Goal: Information Seeking & Learning: Learn about a topic

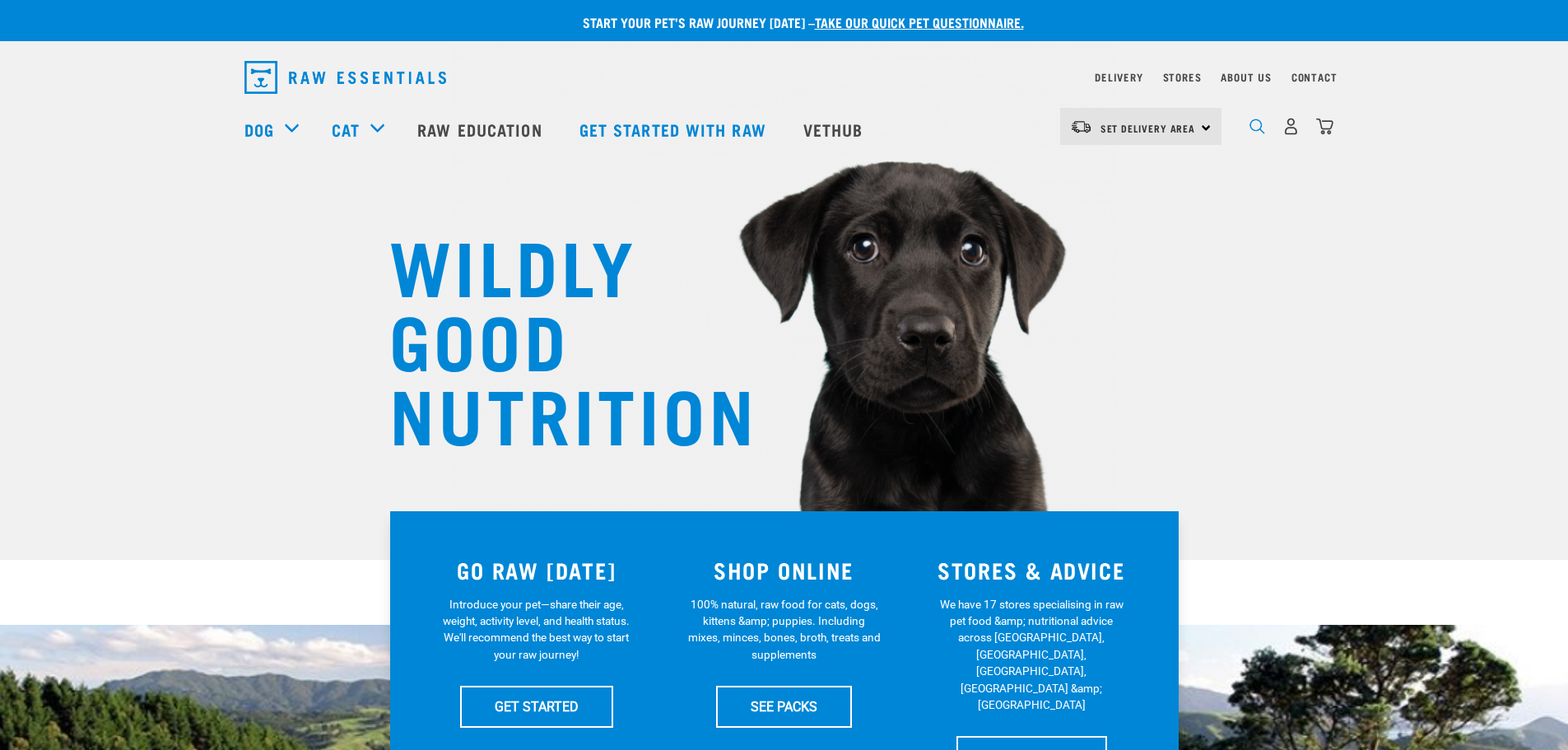
click at [1259, 134] on img "dropdown navigation" at bounding box center [1257, 126] width 16 height 16
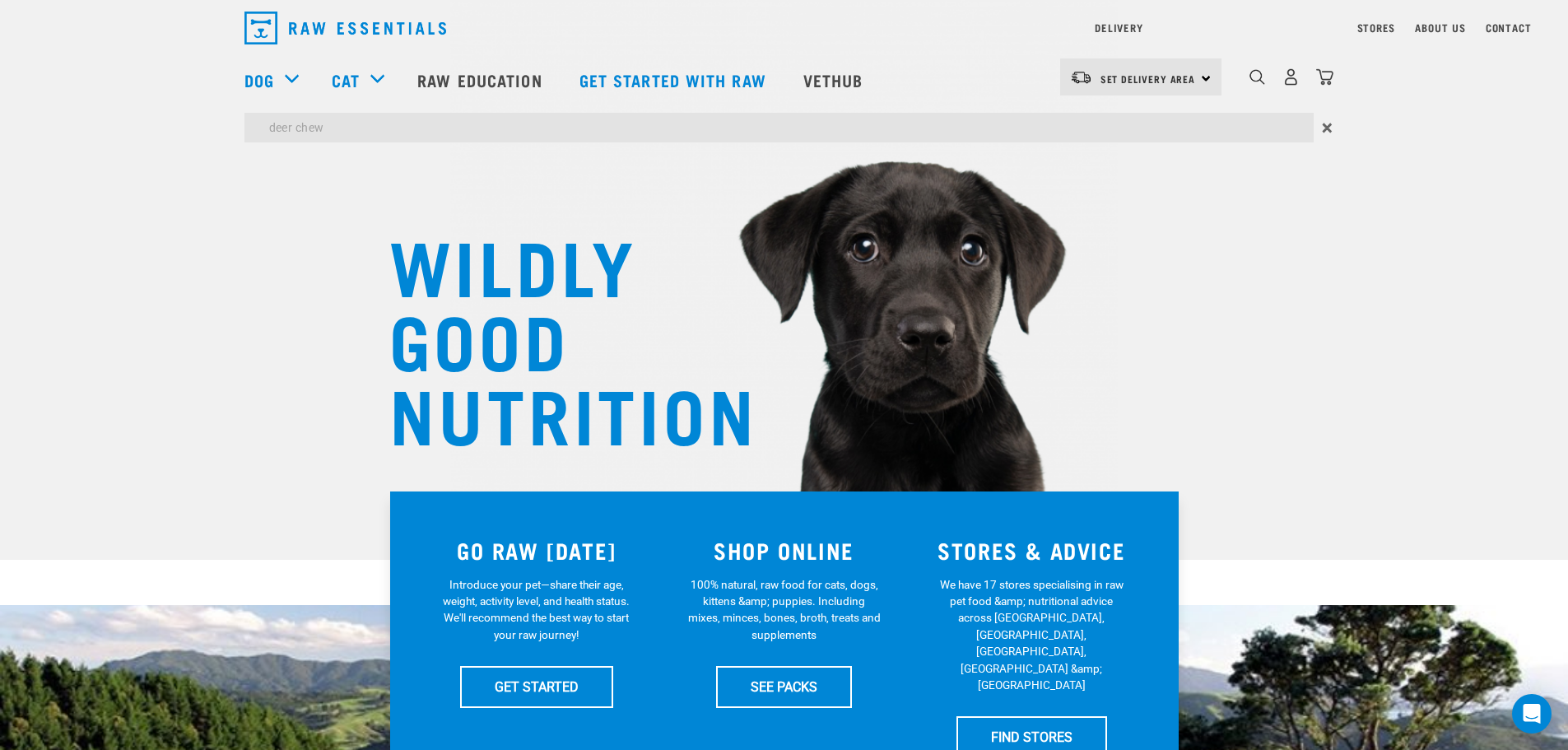
type input "deer chew"
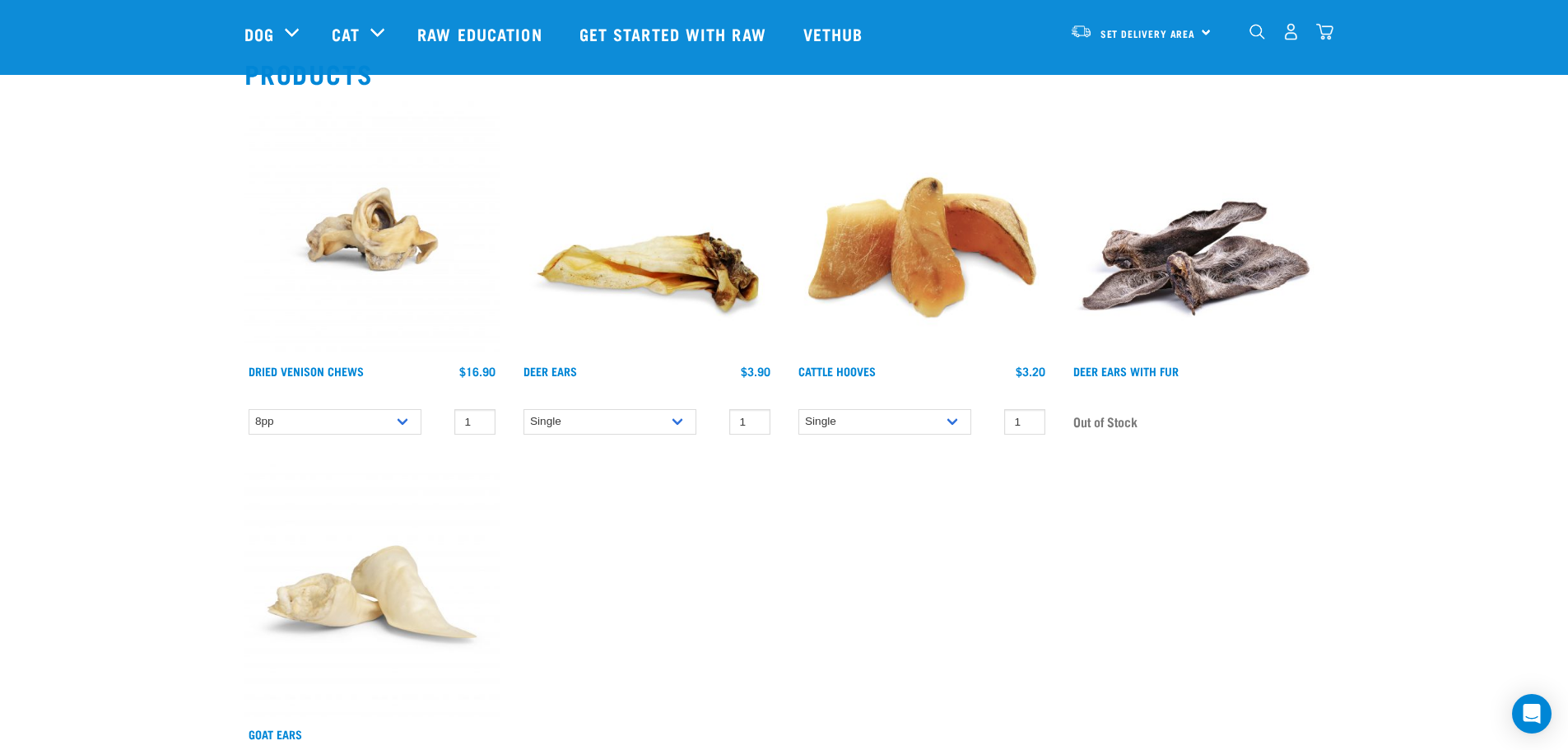
scroll to position [164, 0]
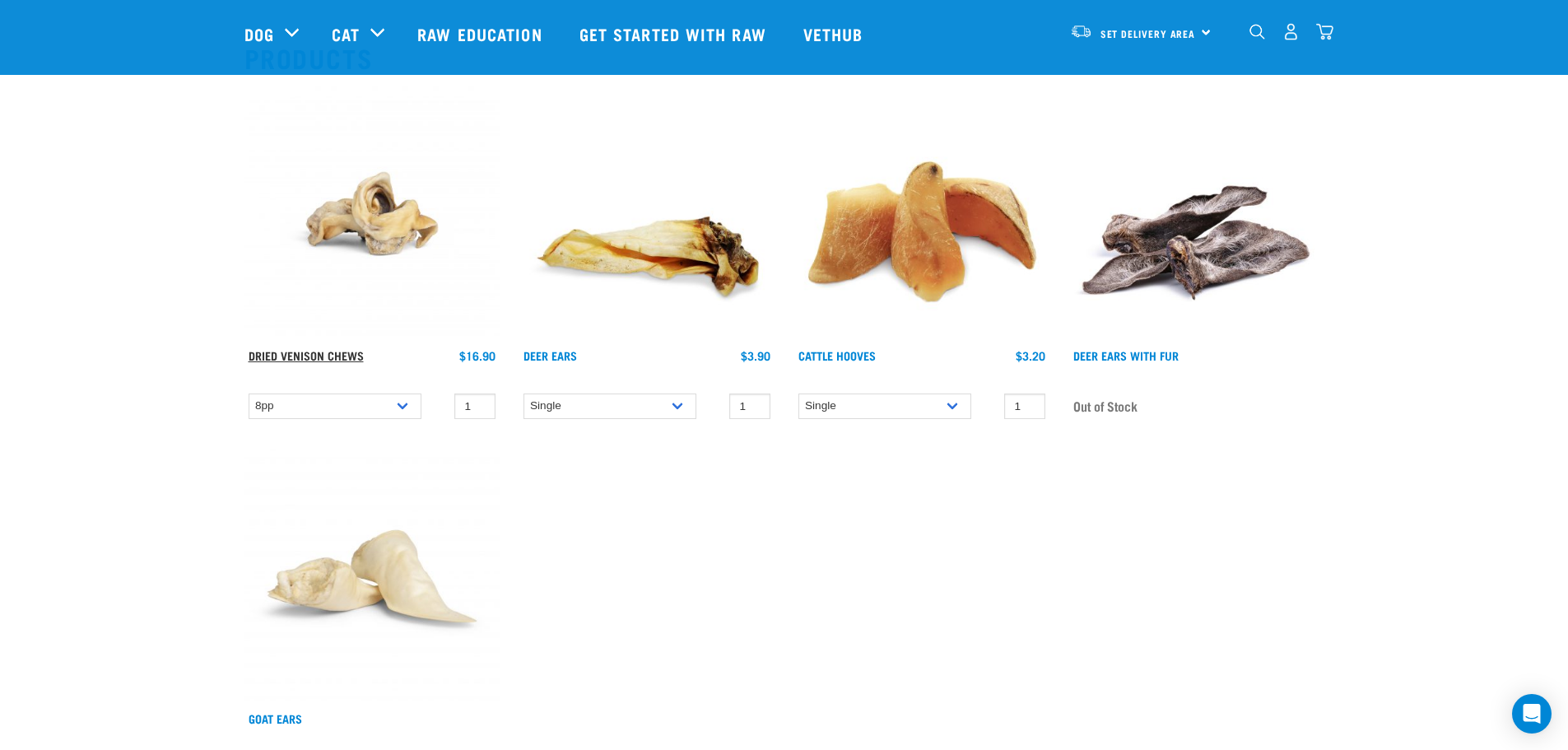
click at [302, 352] on link "Dried Venison Chews" at bounding box center [306, 355] width 115 height 5
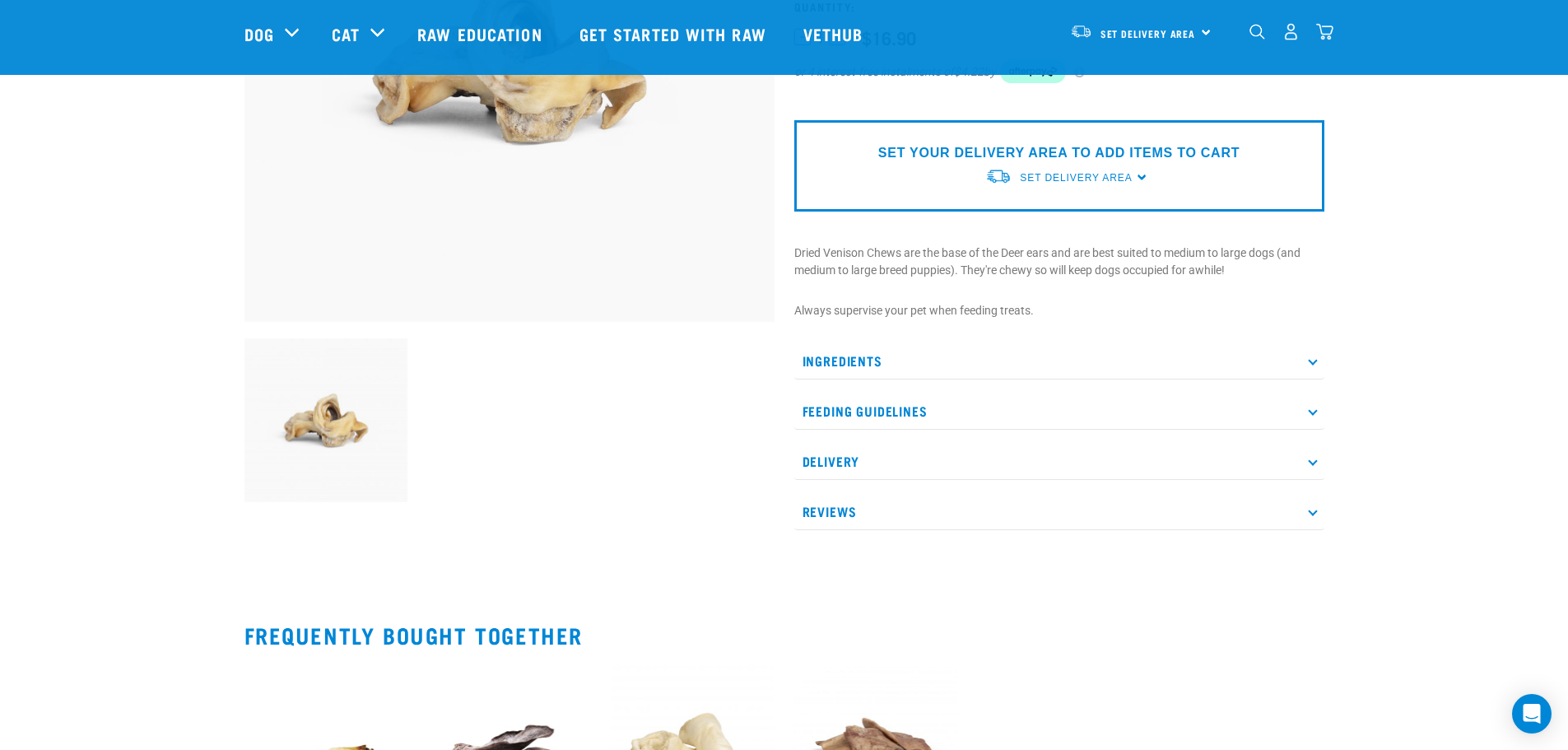
scroll to position [329, 0]
click at [1102, 349] on p "Ingredients" at bounding box center [1059, 359] width 530 height 37
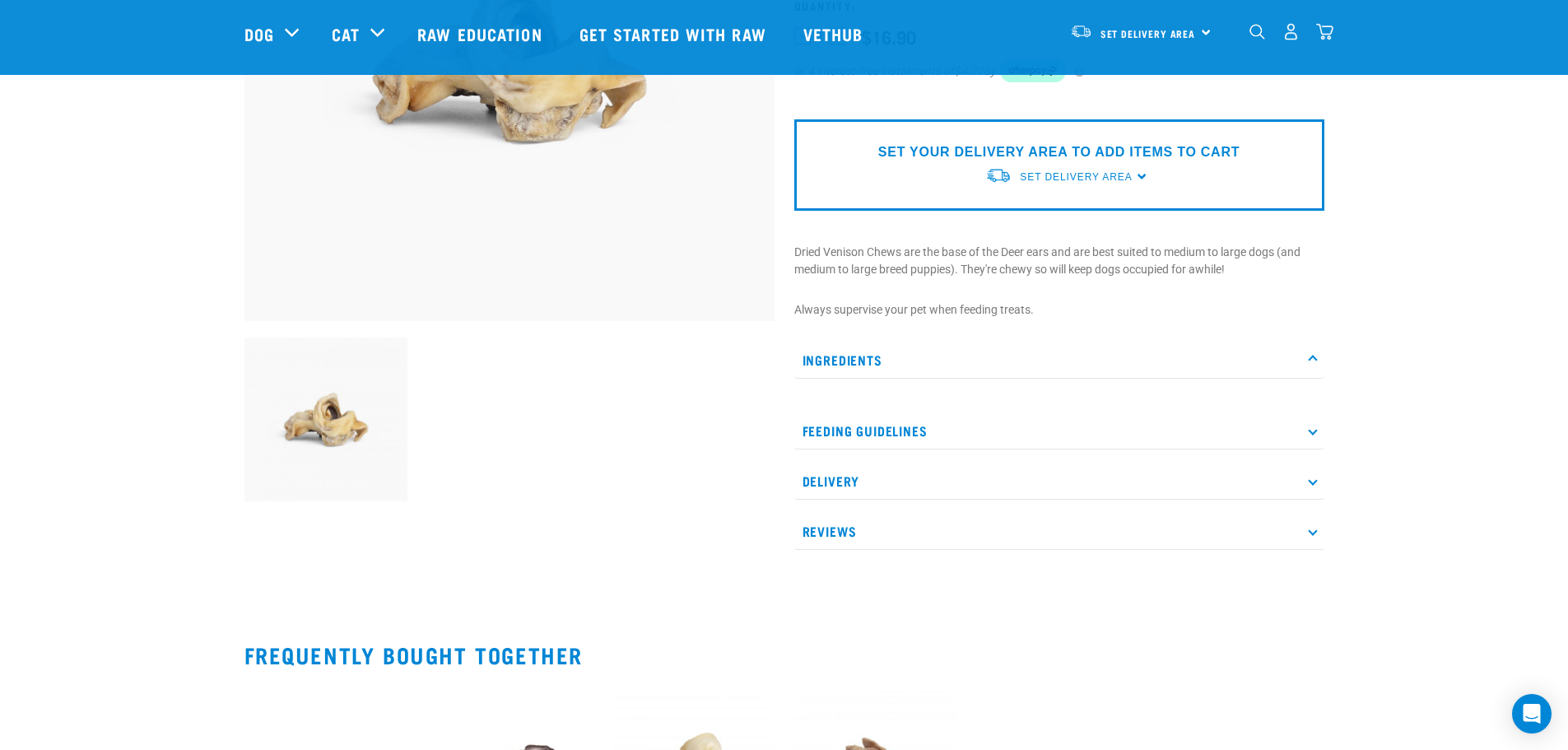
click at [1099, 356] on p "Ingredients" at bounding box center [1059, 359] width 530 height 37
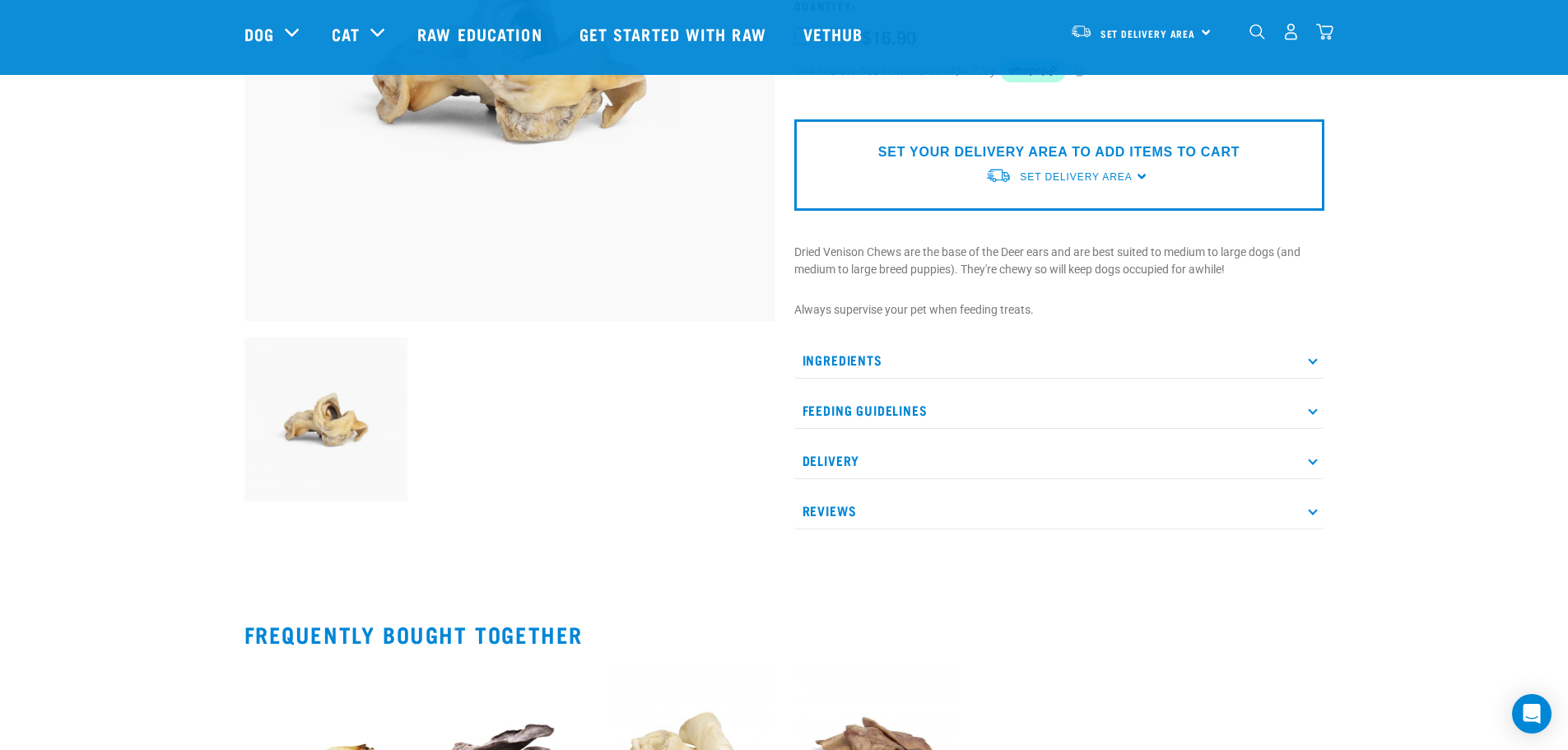
click at [1099, 356] on p "Ingredients" at bounding box center [1059, 359] width 530 height 37
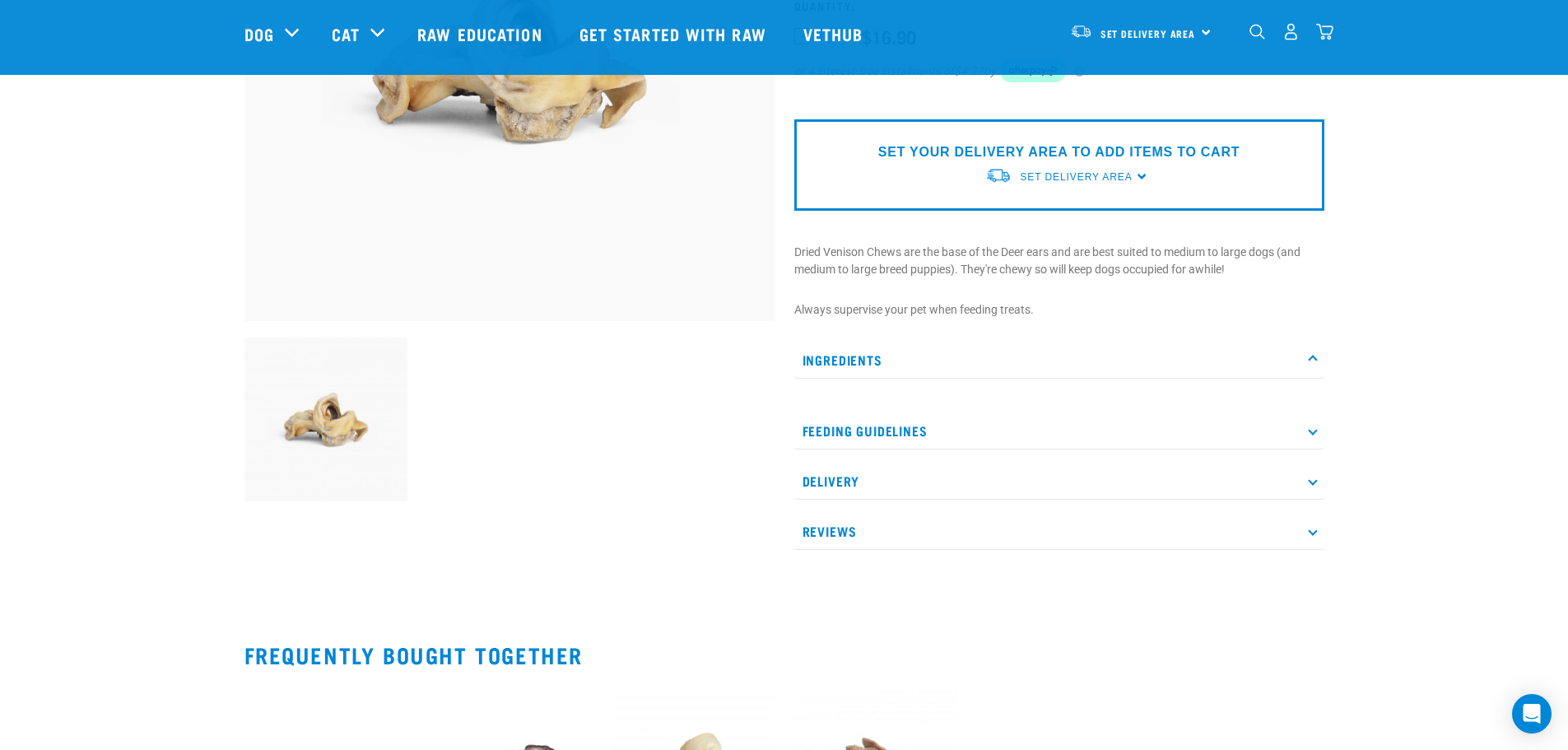
click at [1099, 356] on p "Ingredients" at bounding box center [1059, 359] width 530 height 37
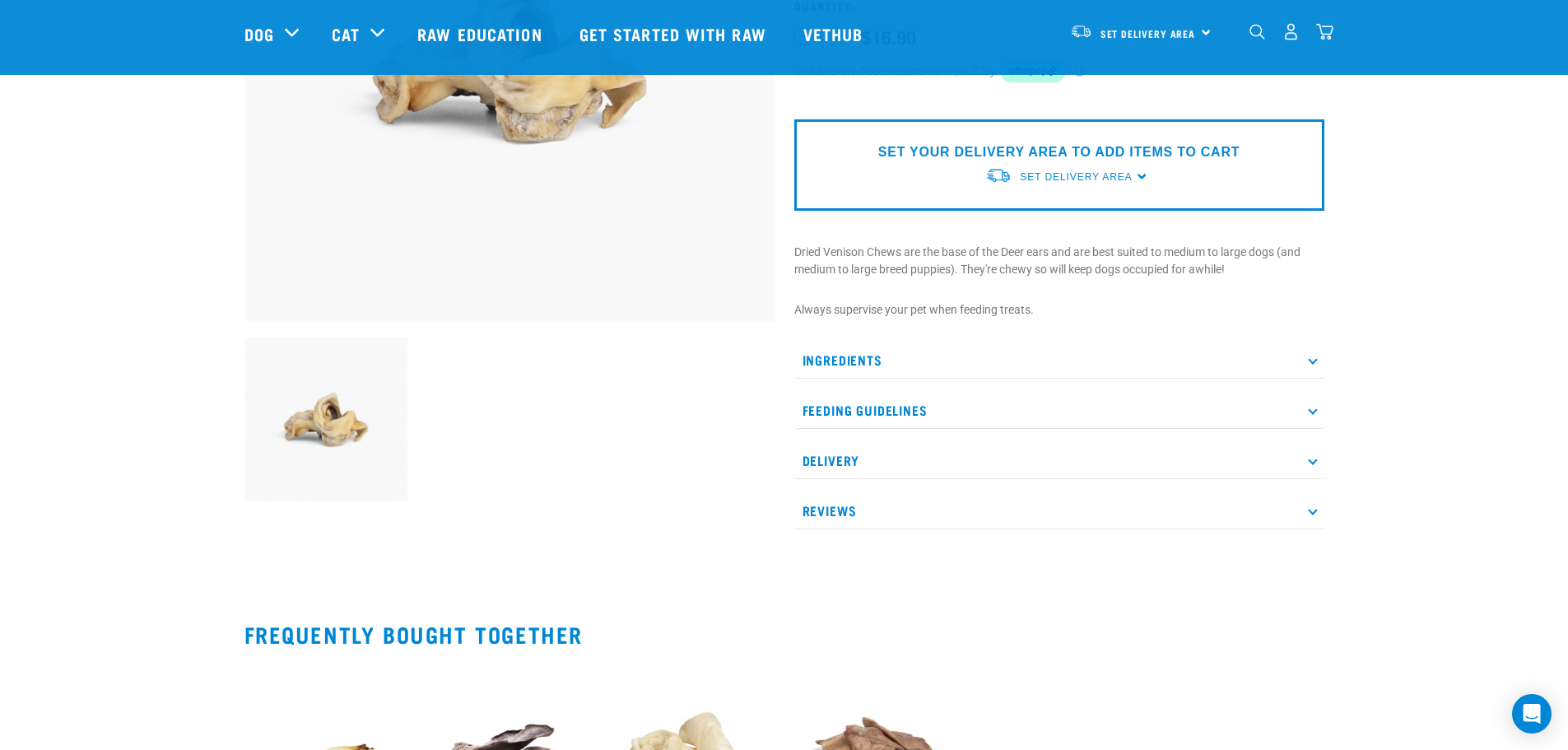
click at [1071, 396] on p "Feeding Guidelines" at bounding box center [1059, 410] width 530 height 37
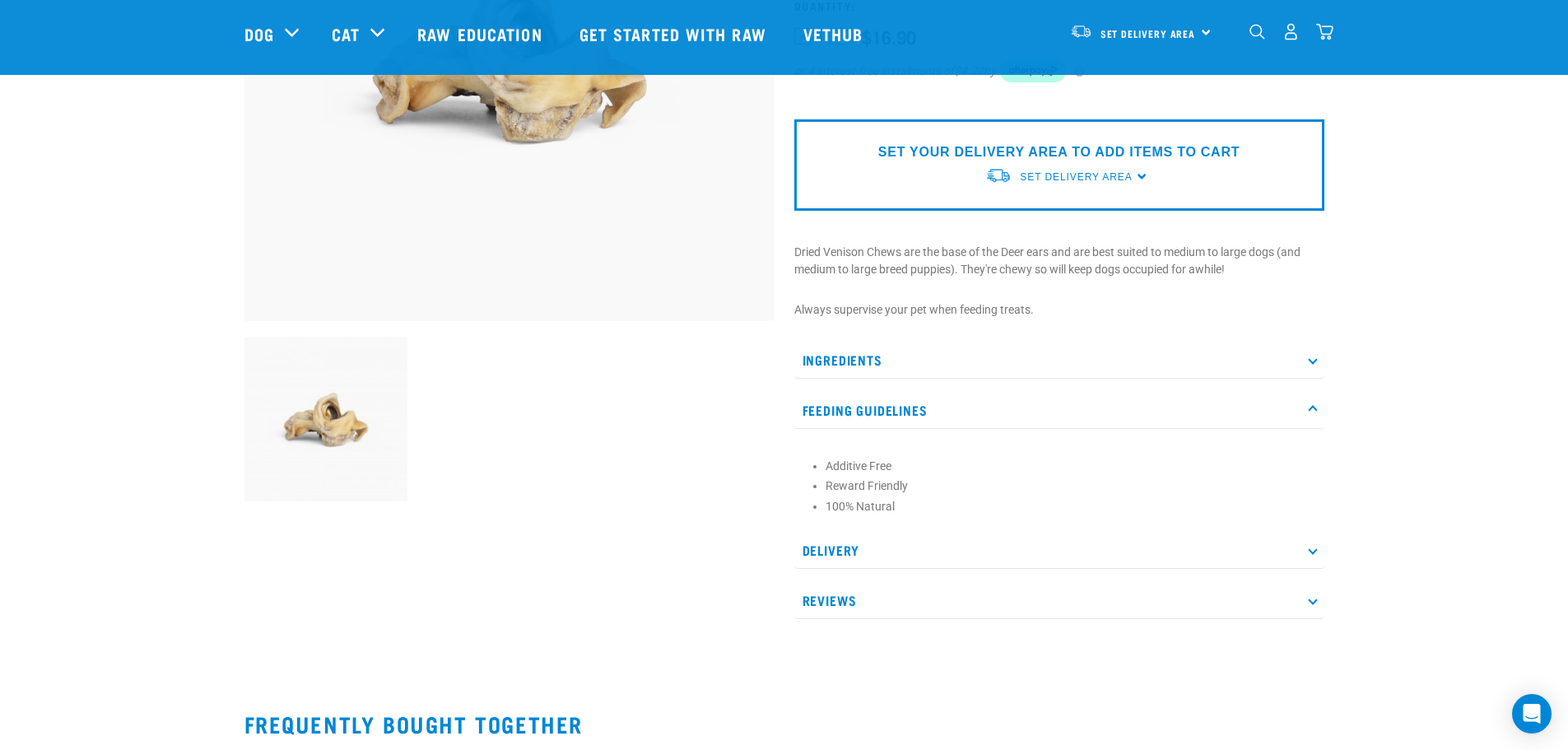
click at [1067, 407] on p "Feeding Guidelines" at bounding box center [1059, 410] width 530 height 37
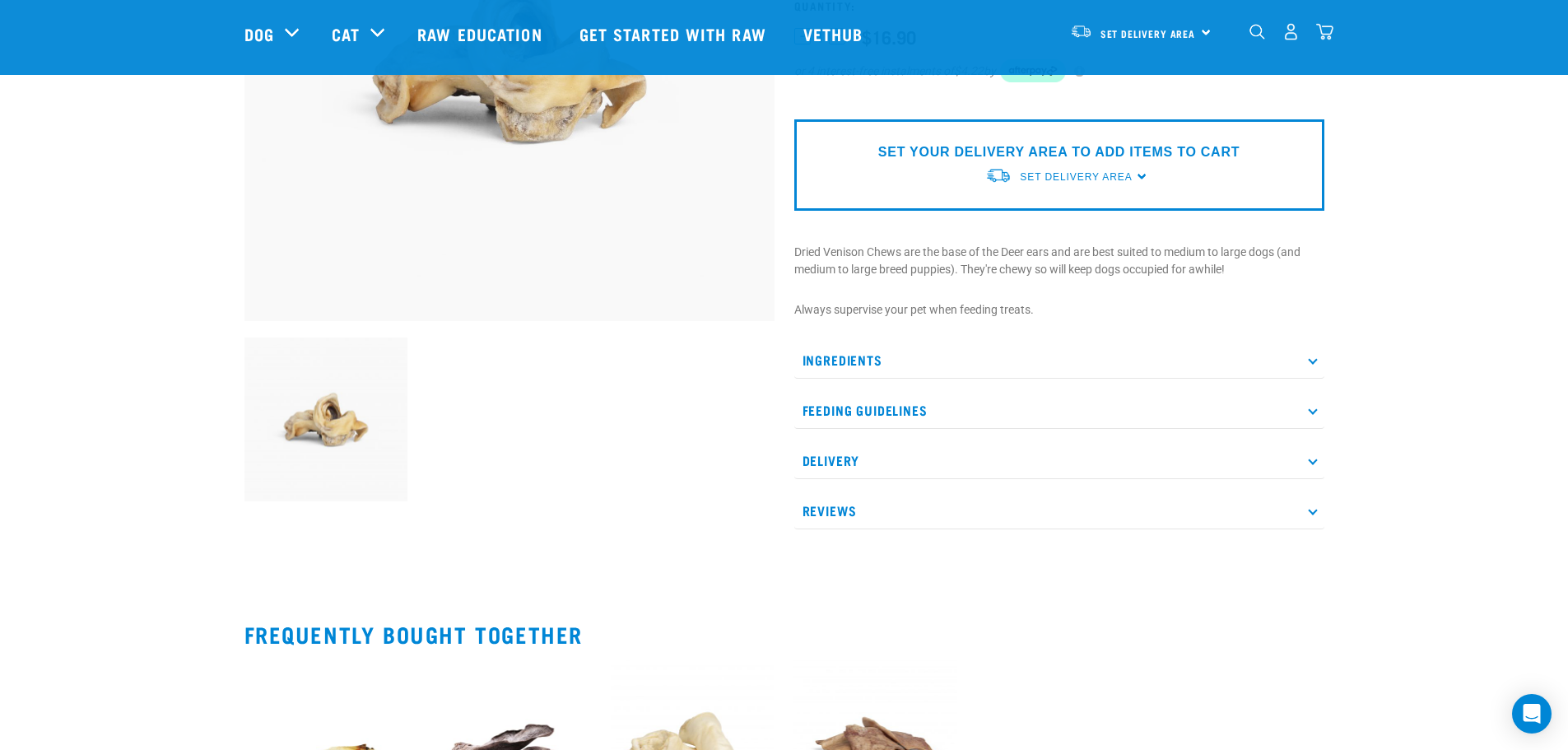
click at [1027, 409] on p "Feeding Guidelines" at bounding box center [1059, 410] width 530 height 37
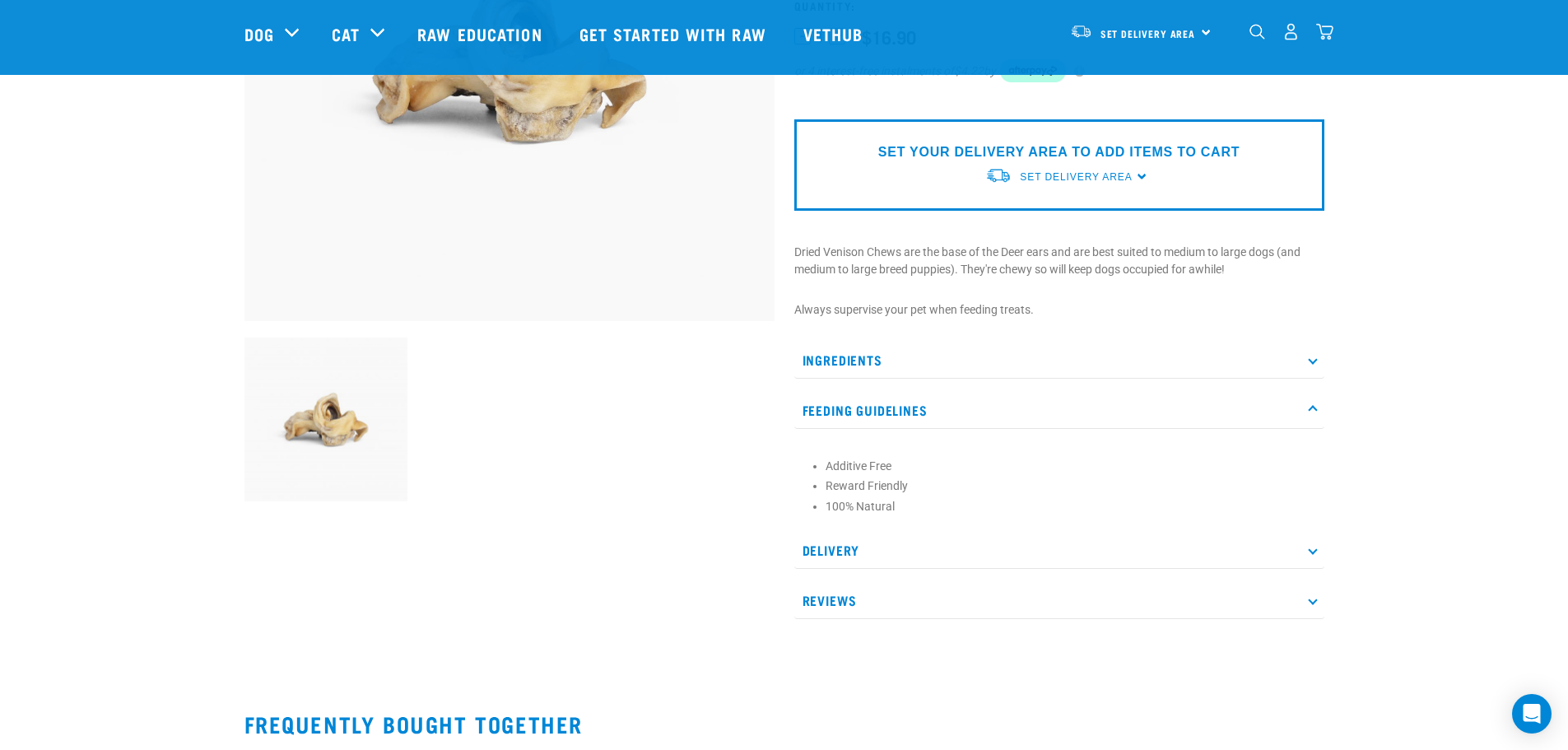
click at [1027, 409] on p "Feeding Guidelines" at bounding box center [1059, 410] width 530 height 37
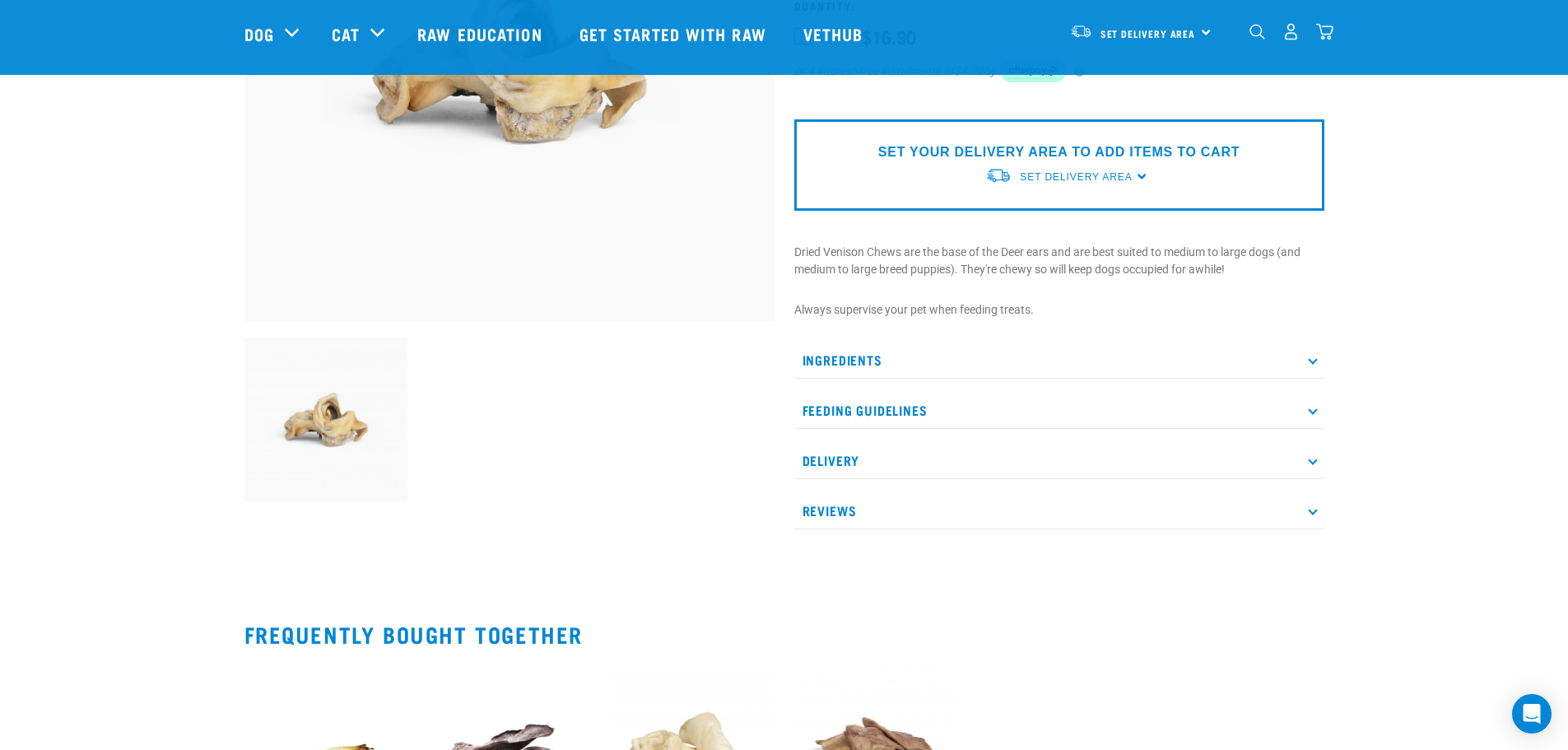
click at [1008, 452] on p "Delivery" at bounding box center [1059, 460] width 530 height 37
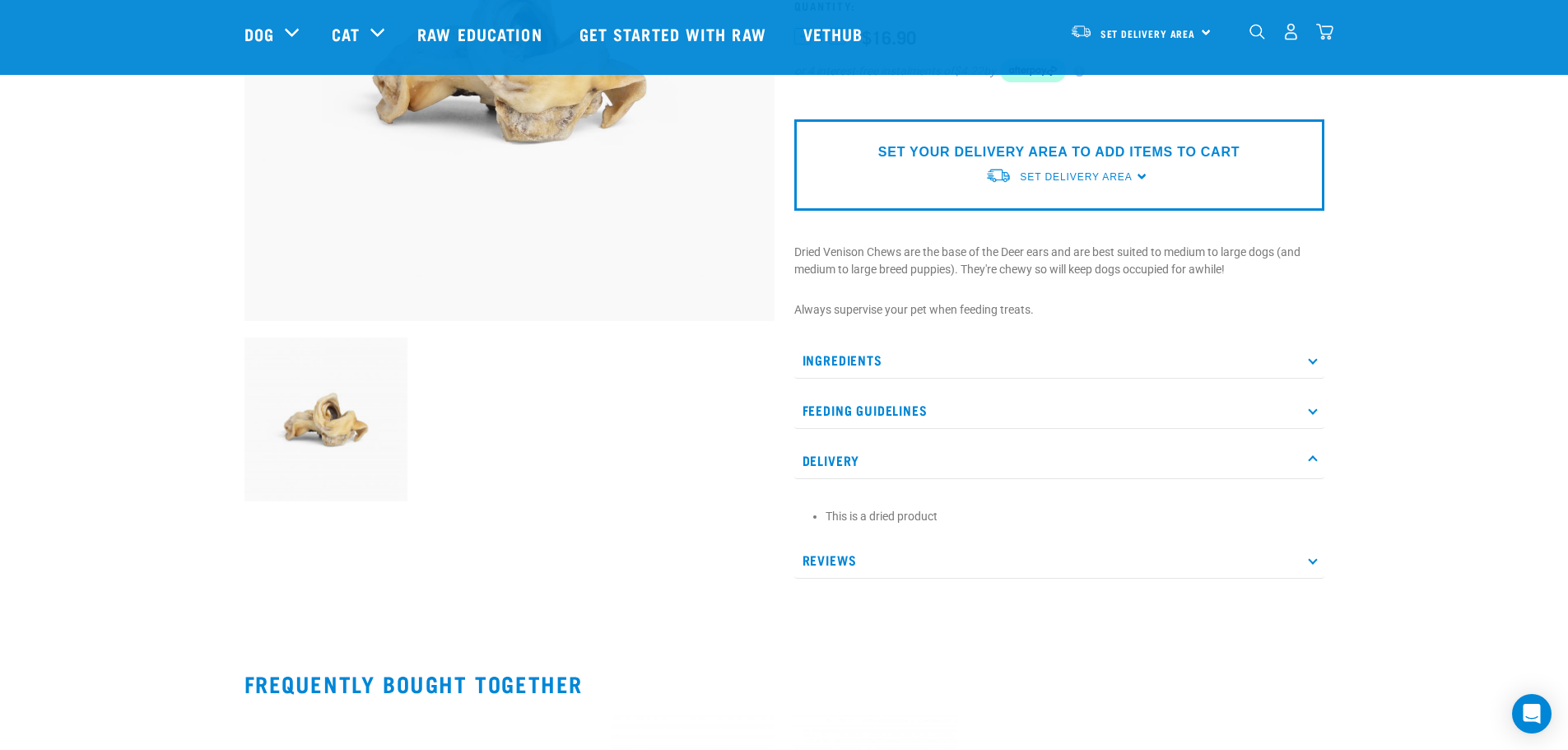
click at [1008, 459] on p "Delivery" at bounding box center [1059, 460] width 530 height 37
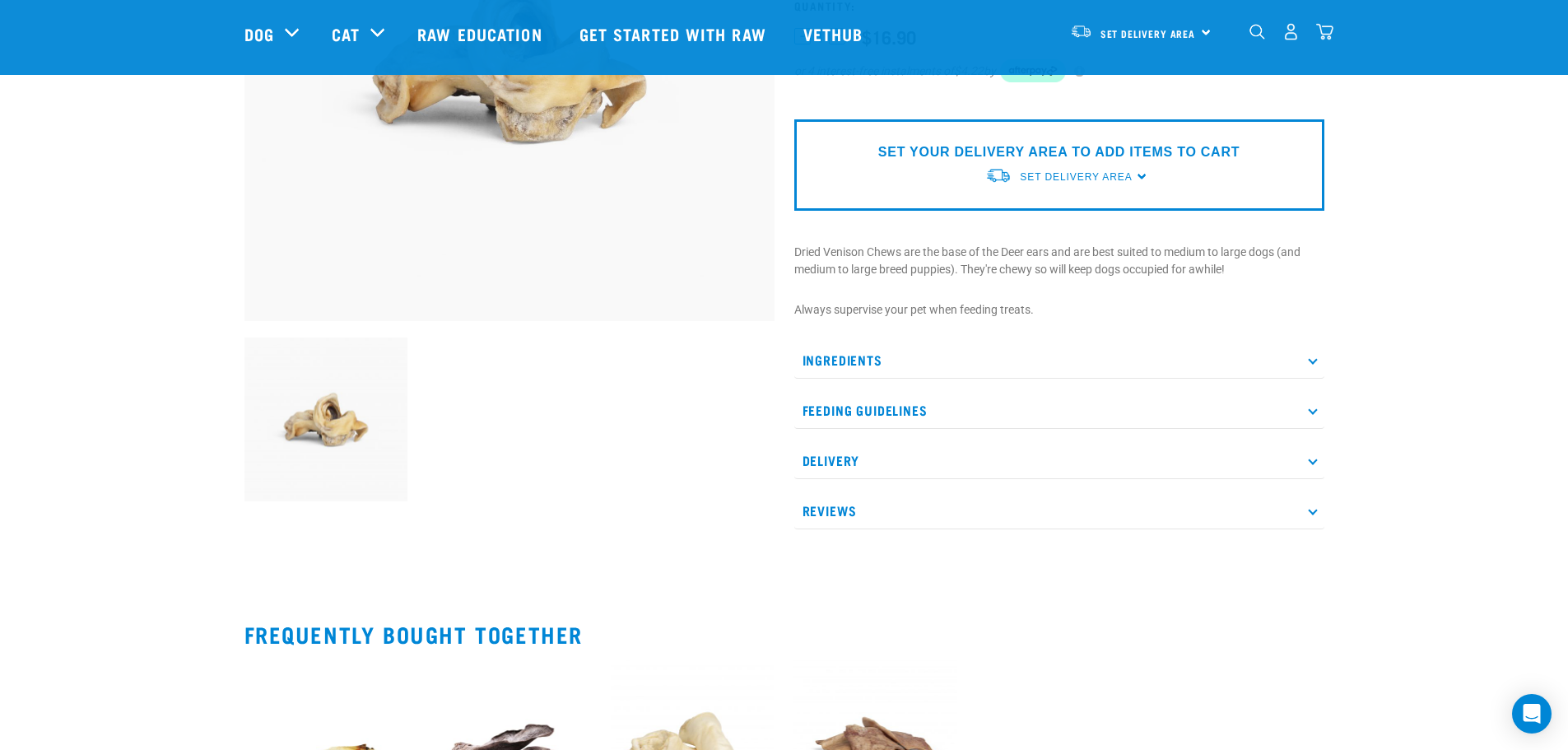
click at [1007, 490] on div "Ingredients Feeding Guidelines Additive Free Reward Friendly 100% Natural Deliv…" at bounding box center [1059, 435] width 530 height 188
click at [1000, 456] on p "Delivery" at bounding box center [1059, 460] width 530 height 37
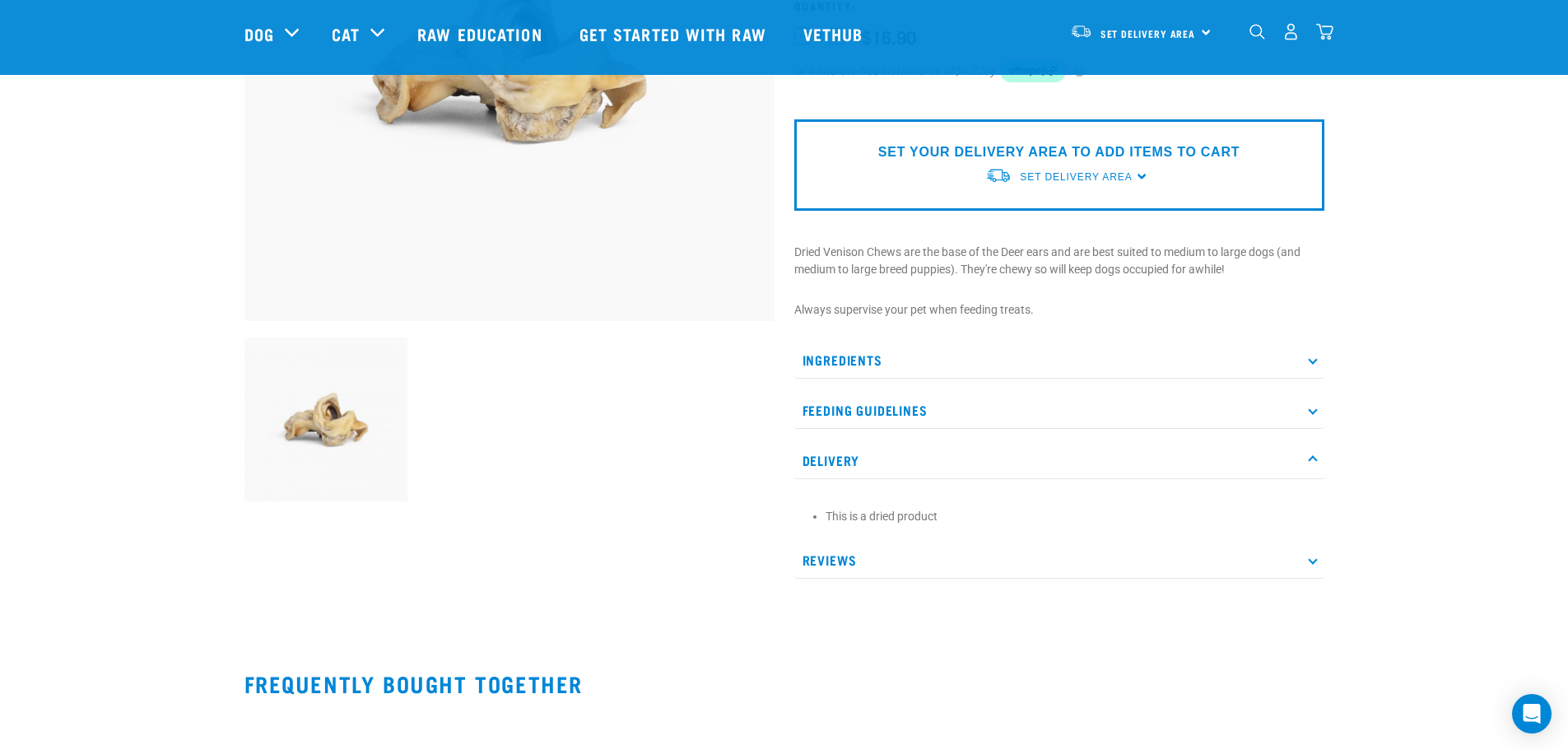
click at [1000, 456] on p "Delivery" at bounding box center [1059, 460] width 530 height 37
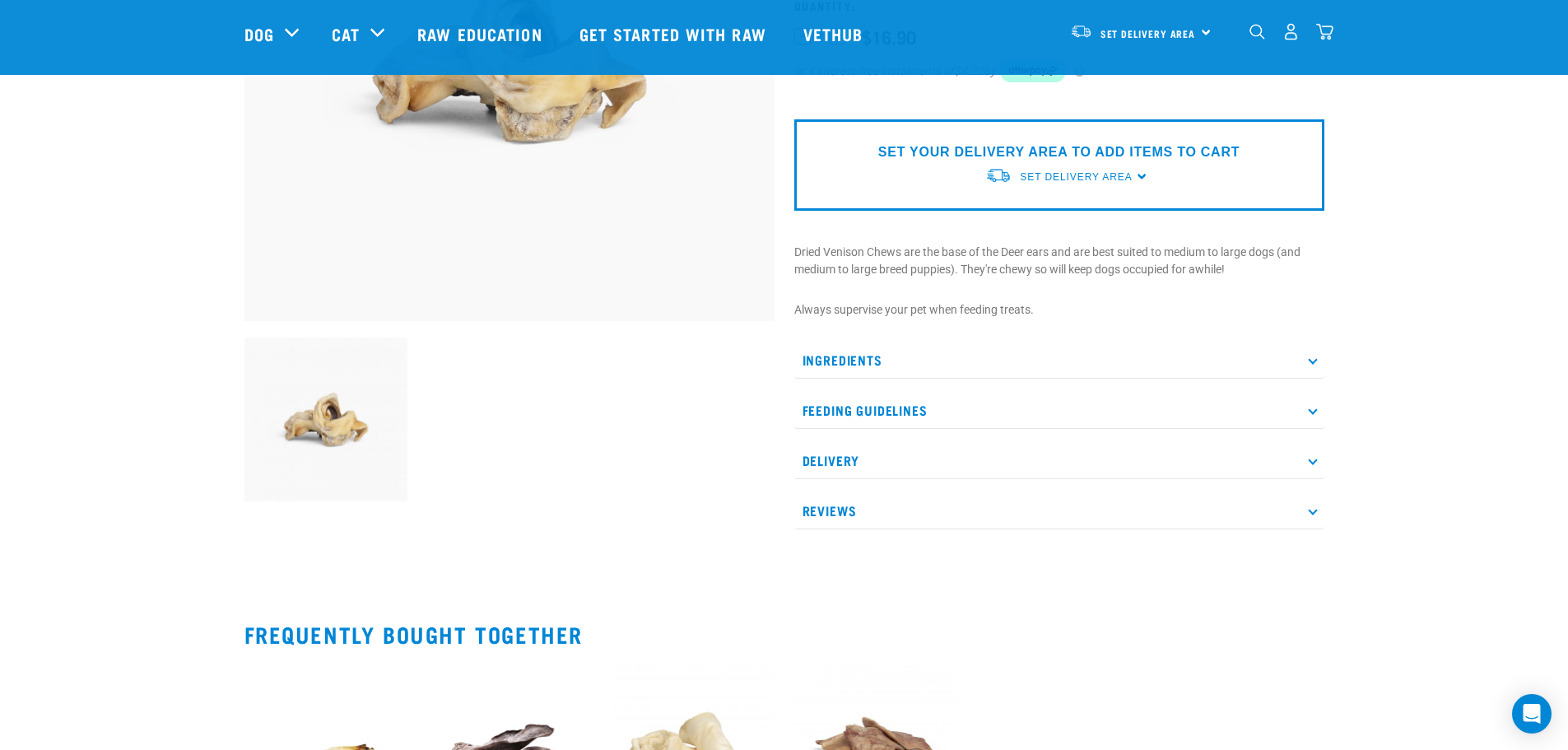
click at [956, 507] on p "Reviews" at bounding box center [1059, 510] width 530 height 37
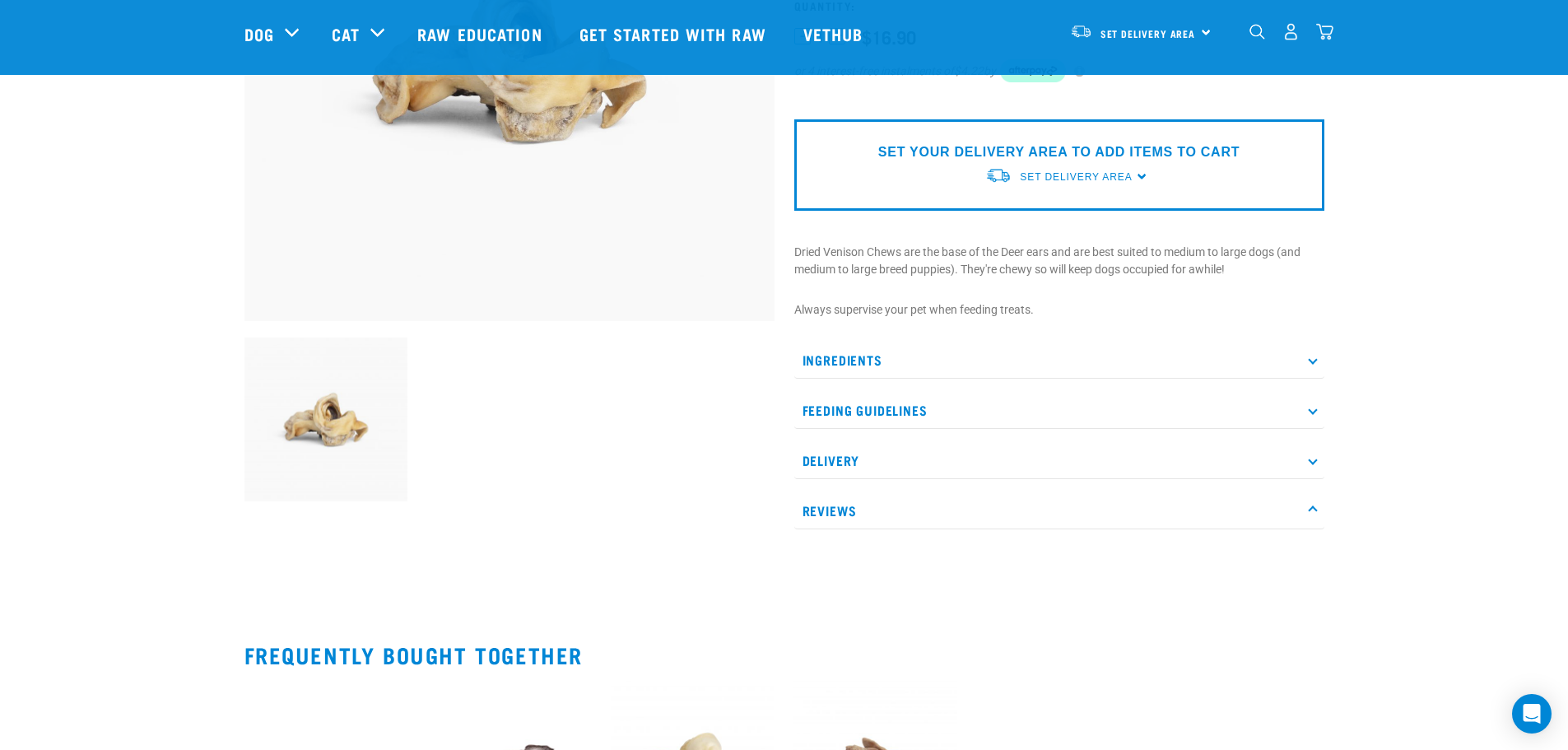
click at [847, 507] on p "Reviews" at bounding box center [1059, 510] width 530 height 37
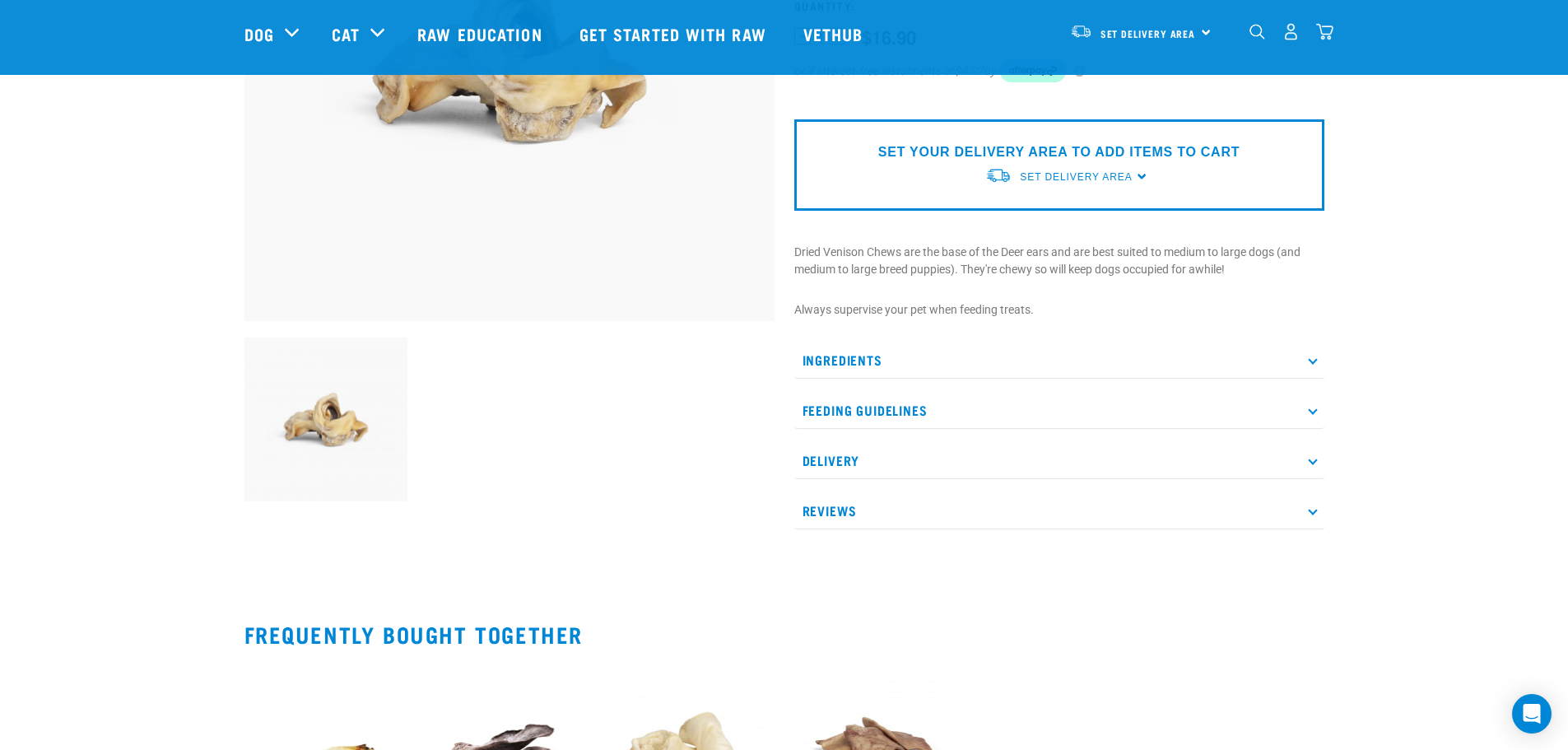
click at [1006, 349] on p "Ingredients" at bounding box center [1059, 359] width 530 height 37
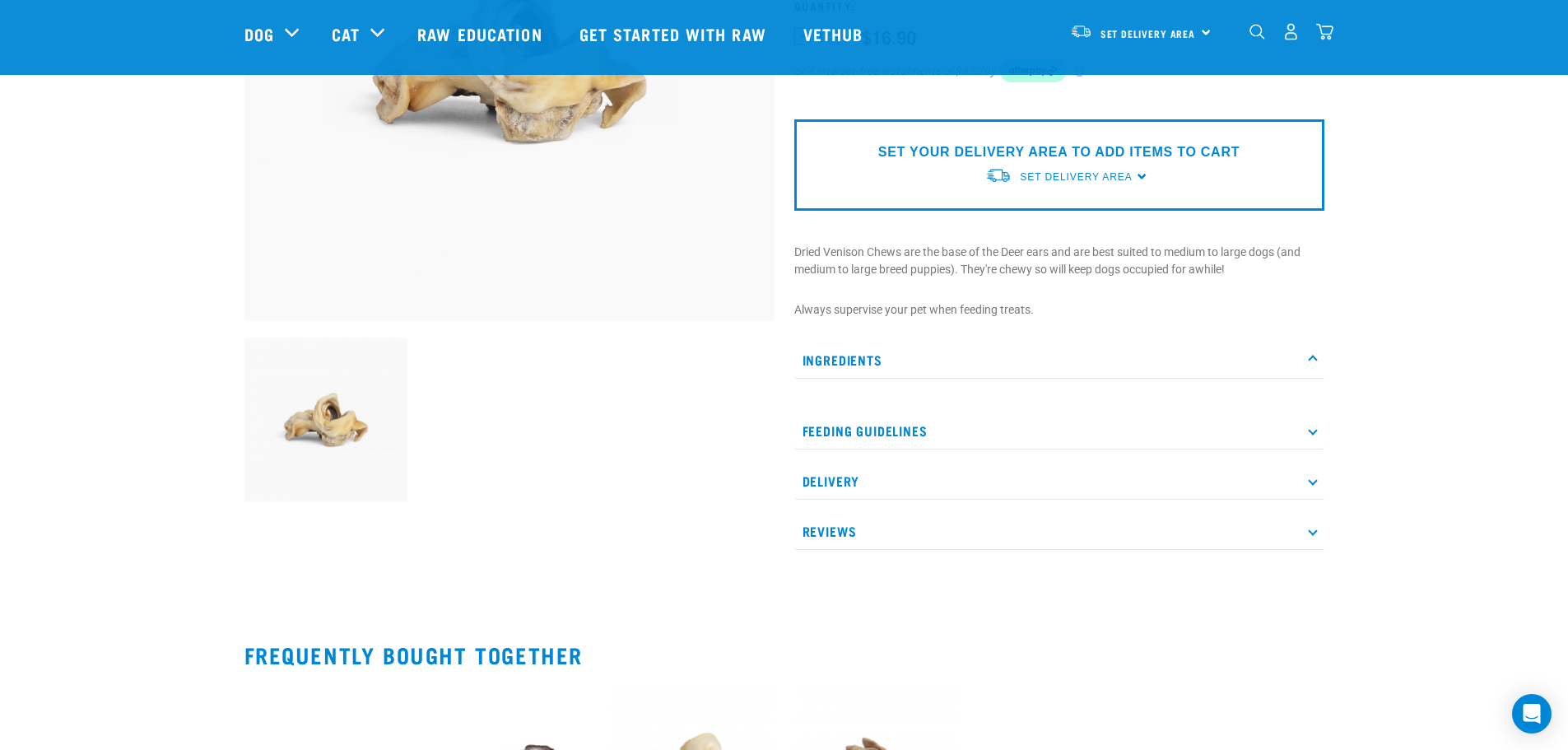
click at [1006, 349] on p "Ingredients" at bounding box center [1059, 359] width 530 height 37
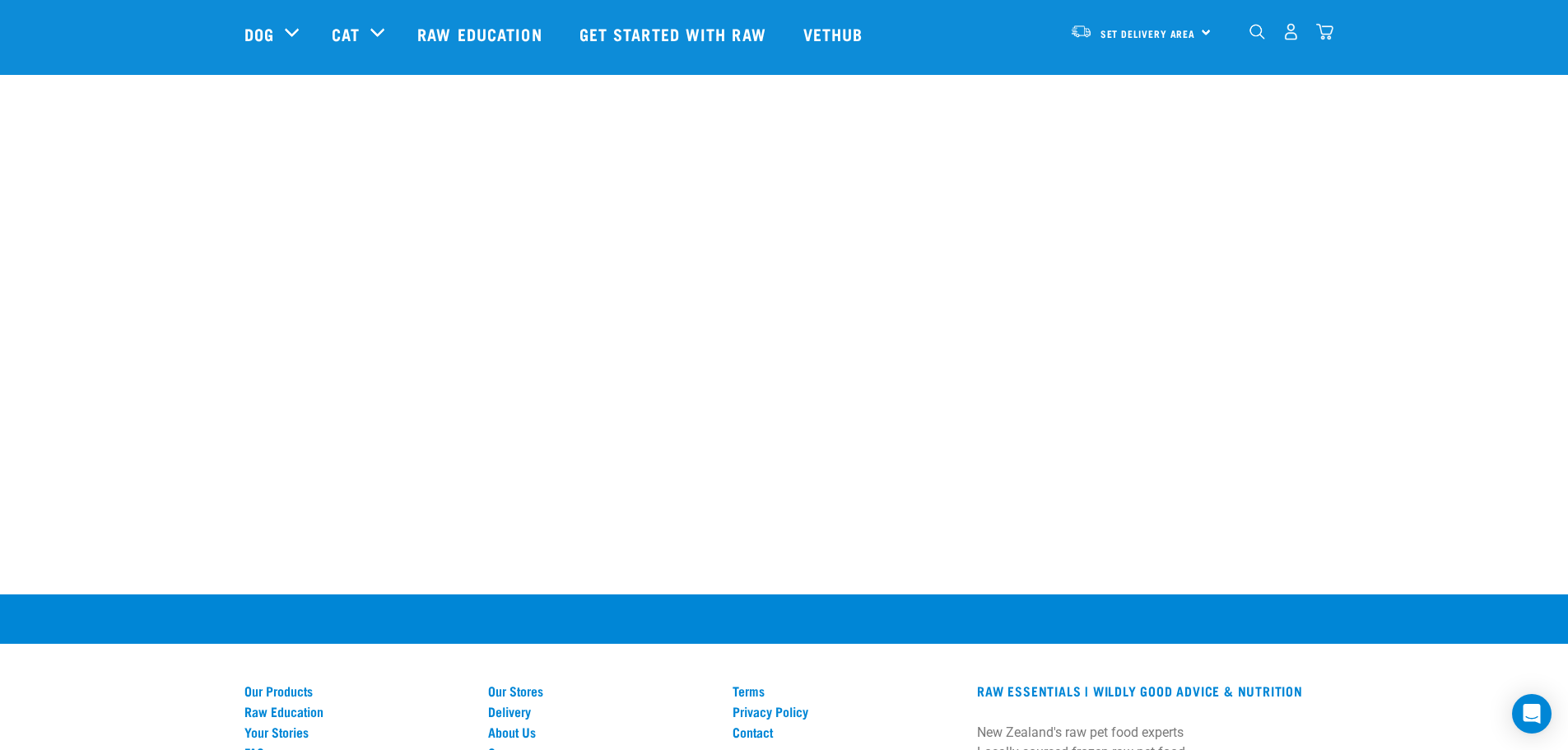
scroll to position [1070, 0]
